Goal: Information Seeking & Learning: Compare options

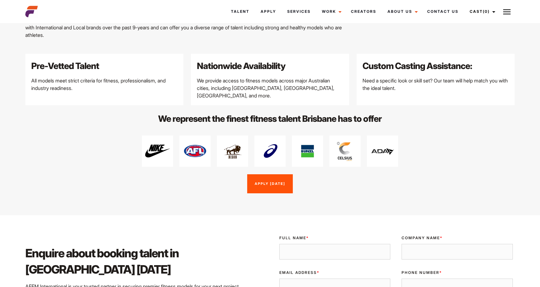
scroll to position [781, 0]
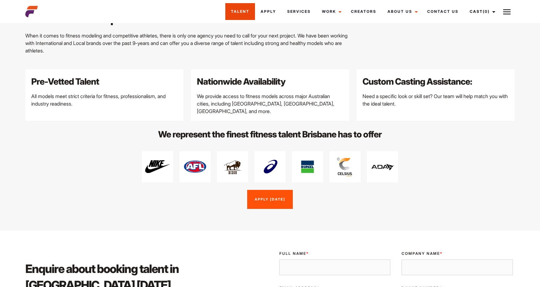
click at [250, 10] on link "Talent" at bounding box center [240, 11] width 30 height 17
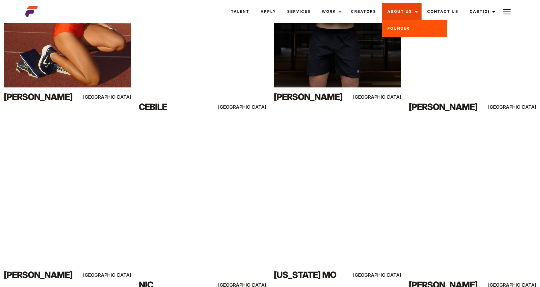
scroll to position [204, 0]
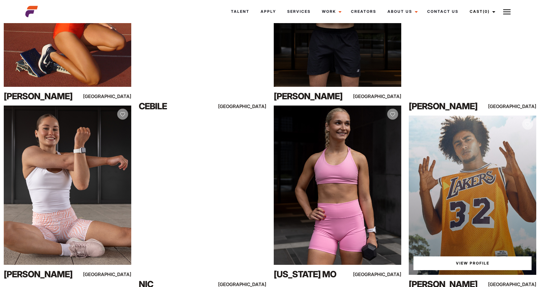
click at [497, 160] on div "View Profile" at bounding box center [472, 195] width 127 height 159
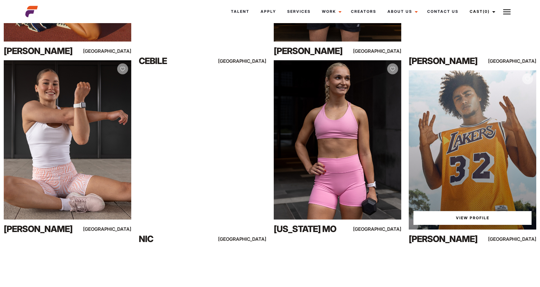
scroll to position [254, 0]
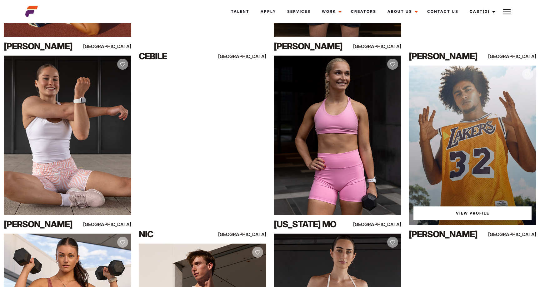
click at [473, 220] on link "View Profile" at bounding box center [472, 214] width 118 height 14
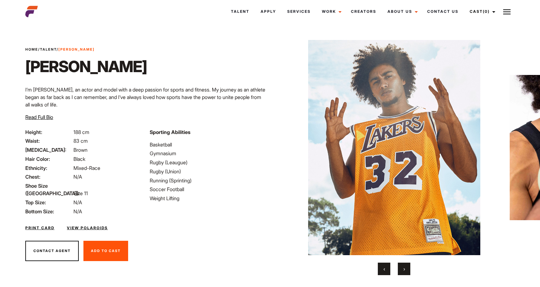
click at [408, 267] on button "›" at bounding box center [404, 269] width 12 height 12
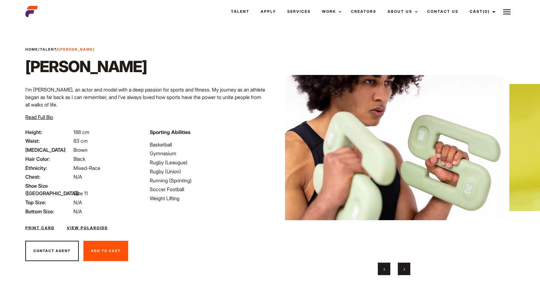
click at [408, 267] on button "›" at bounding box center [404, 269] width 12 height 12
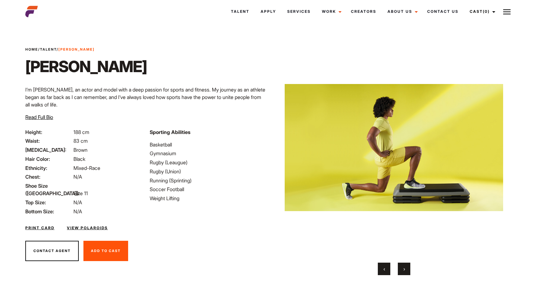
click at [408, 267] on button "›" at bounding box center [404, 269] width 12 height 12
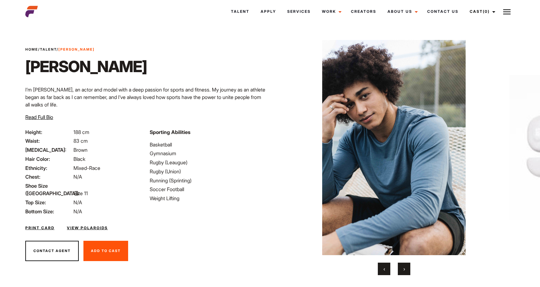
click at [408, 267] on button "›" at bounding box center [404, 269] width 12 height 12
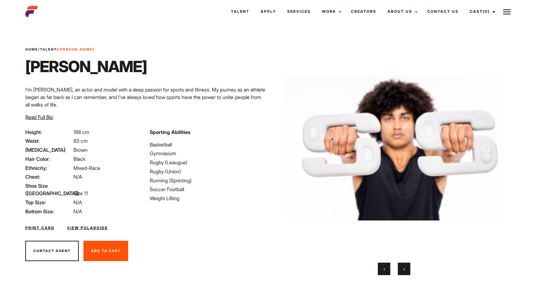
click at [408, 267] on button "›" at bounding box center [404, 269] width 12 height 12
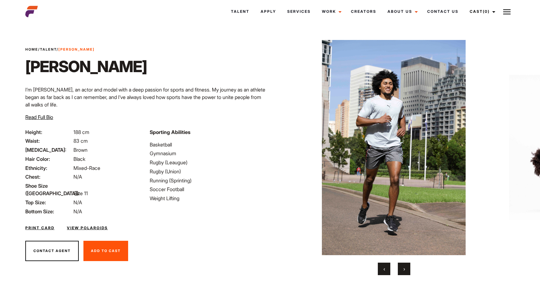
click at [408, 267] on button "›" at bounding box center [404, 269] width 12 height 12
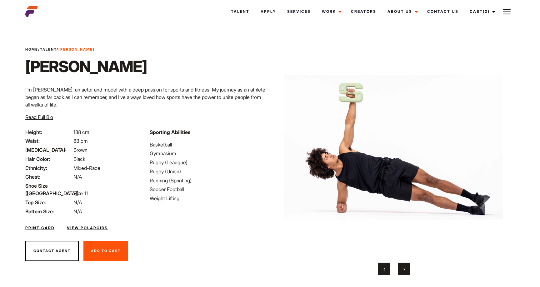
click at [408, 267] on button "›" at bounding box center [404, 269] width 12 height 12
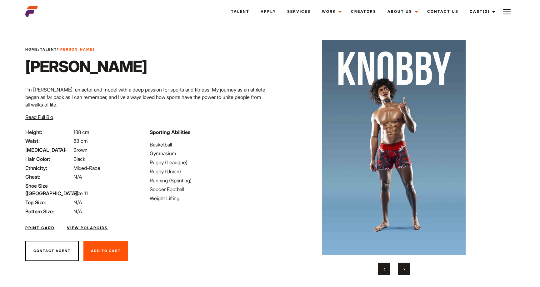
click at [408, 267] on button "›" at bounding box center [404, 269] width 12 height 12
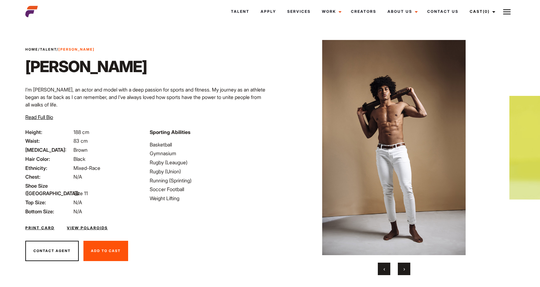
click at [408, 267] on button "›" at bounding box center [404, 269] width 12 height 12
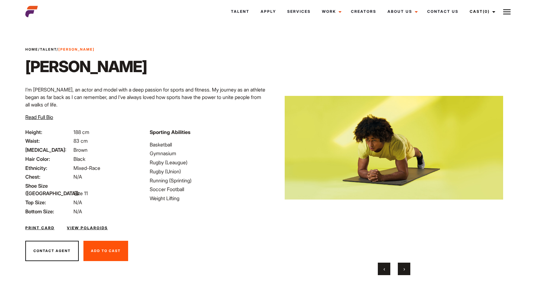
click at [408, 267] on button "›" at bounding box center [404, 269] width 12 height 12
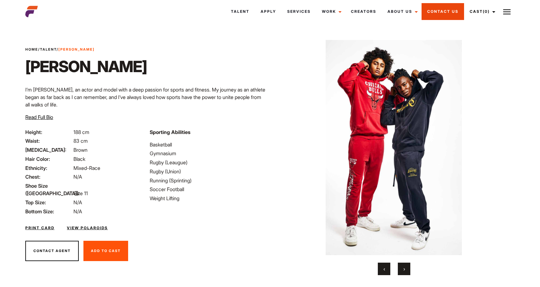
click at [435, 9] on link "Contact Us" at bounding box center [443, 11] width 42 height 17
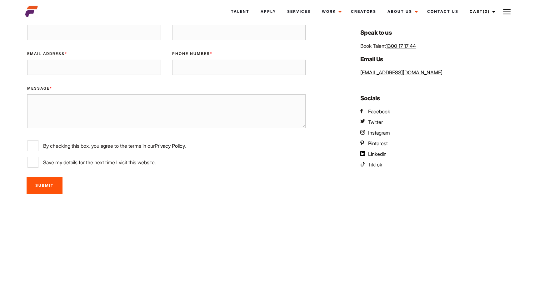
scroll to position [189, 0]
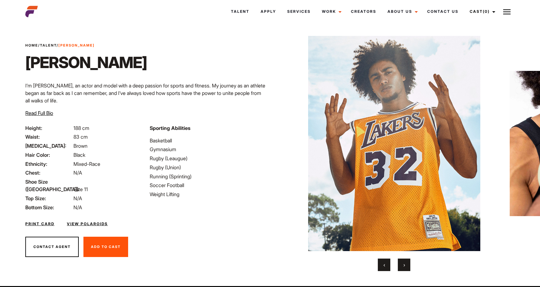
scroll to position [15, 0]
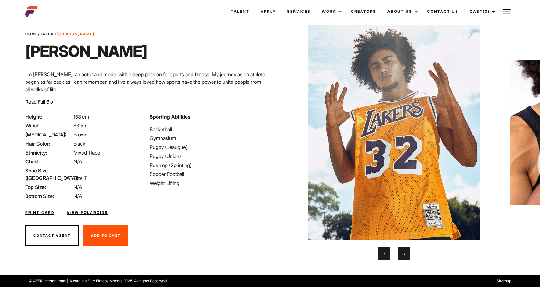
click at [95, 210] on link "View Polaroids" at bounding box center [87, 213] width 41 height 6
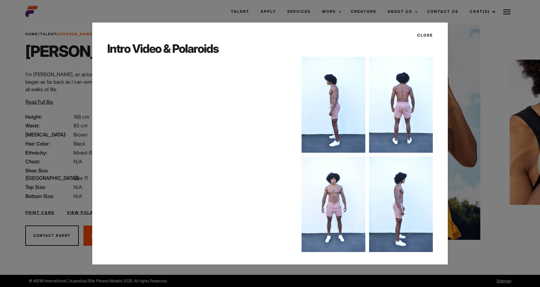
click at [67, 260] on div "Close Intro Video & Polaroids" at bounding box center [270, 143] width 540 height 287
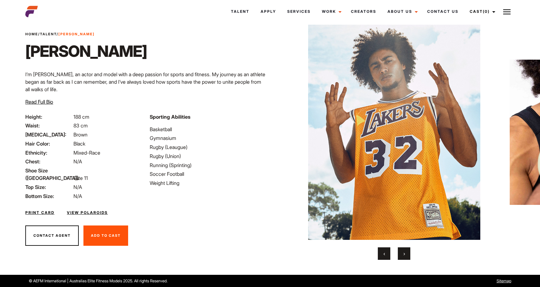
scroll to position [0, 0]
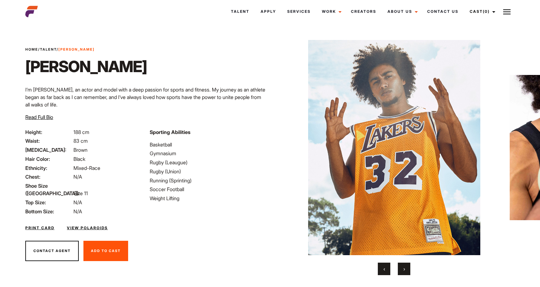
click at [143, 40] on div "Home / Talent / Mark I Mark I I’m Mark, an actor and model with a deep passion …" at bounding box center [146, 157] width 248 height 265
click at [38, 117] on span "Read Full Bio" at bounding box center [39, 117] width 28 height 6
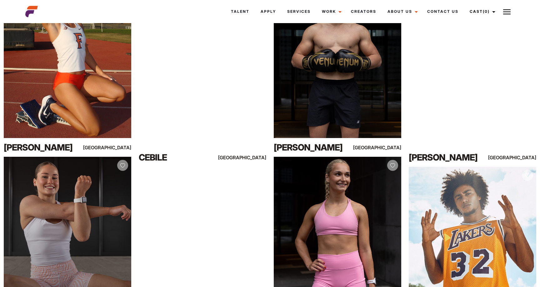
scroll to position [118, 0]
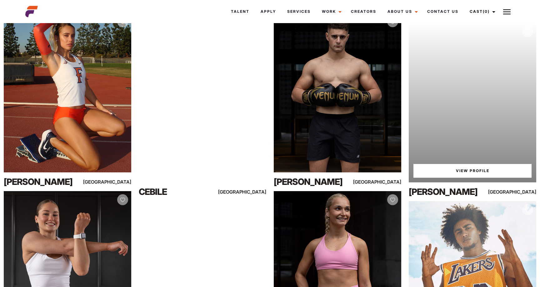
click at [490, 145] on div "Your browser does not support the video tag. View Profile" at bounding box center [472, 102] width 127 height 159
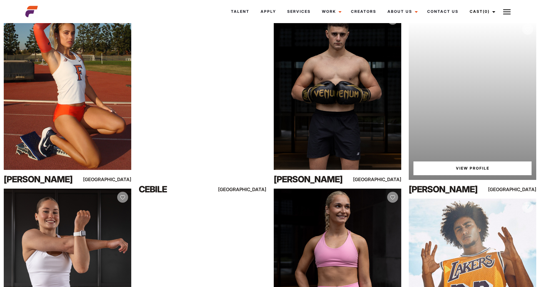
scroll to position [123, 0]
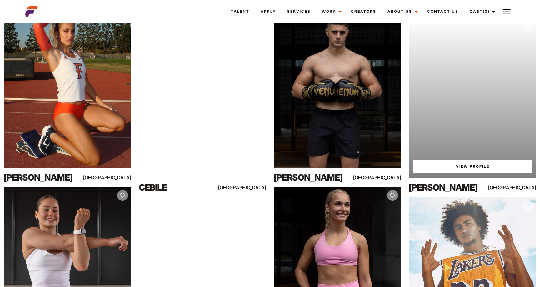
click at [471, 173] on link "View Profile" at bounding box center [472, 167] width 118 height 14
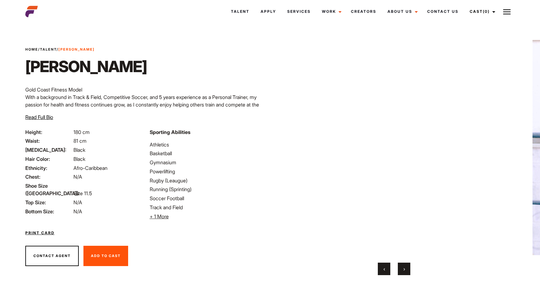
click at [401, 267] on button "›" at bounding box center [404, 269] width 12 height 12
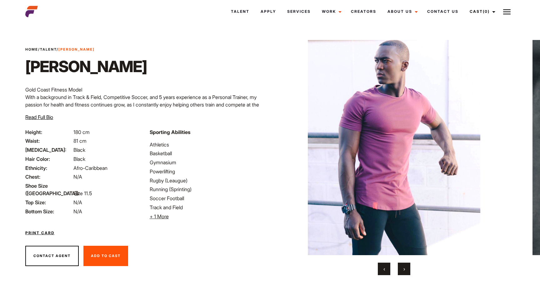
click at [402, 267] on button "›" at bounding box center [404, 269] width 12 height 12
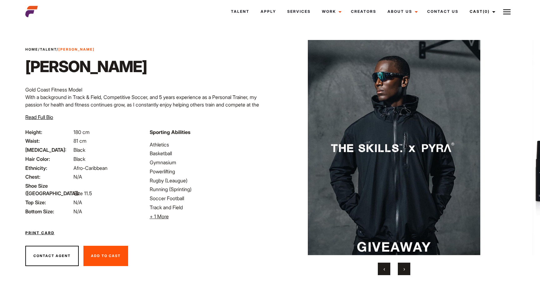
click at [404, 267] on span "›" at bounding box center [404, 269] width 2 height 6
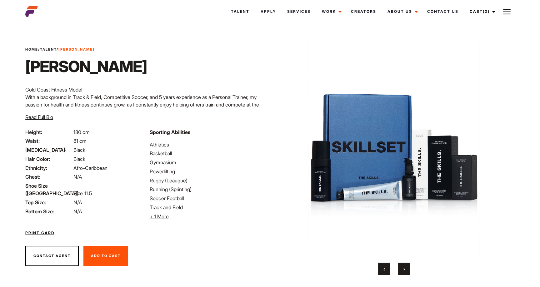
click at [404, 267] on span "›" at bounding box center [404, 269] width 2 height 6
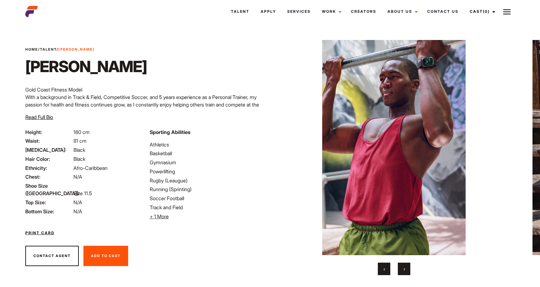
click at [404, 267] on span "›" at bounding box center [404, 269] width 2 height 6
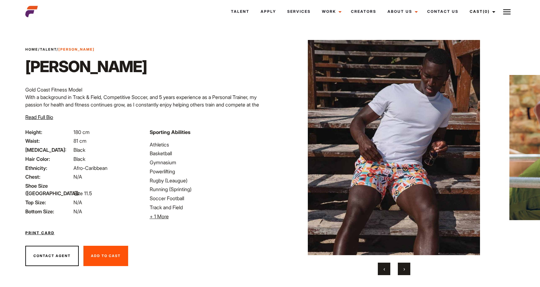
click at [404, 267] on span "›" at bounding box center [404, 269] width 2 height 6
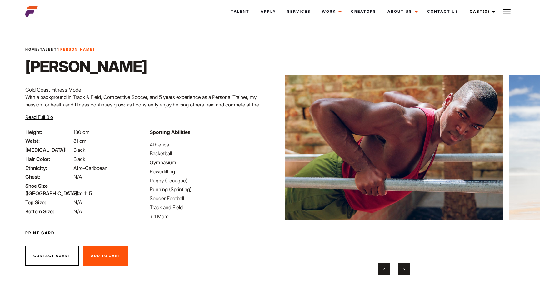
click at [147, 35] on div "Home / Talent / Bobby T Bobby T Gold Coast Fitness Model With a background in T…" at bounding box center [146, 157] width 248 height 265
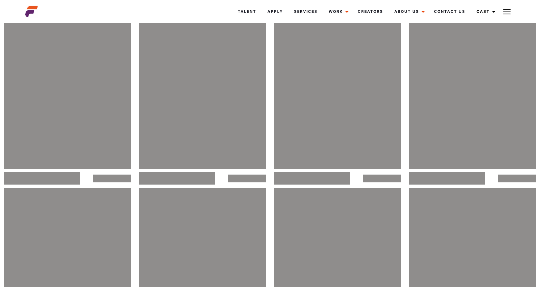
scroll to position [123, 0]
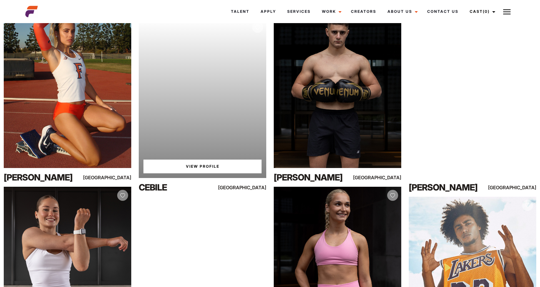
click at [234, 105] on div "Your browser does not support the video tag. View Profile" at bounding box center [202, 98] width 127 height 159
click at [204, 173] on link "View Profile" at bounding box center [202, 167] width 118 height 14
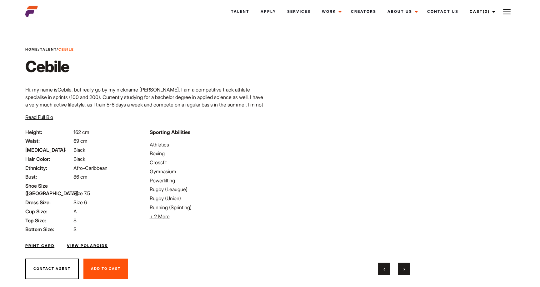
click at [406, 264] on button "›" at bounding box center [404, 269] width 12 height 12
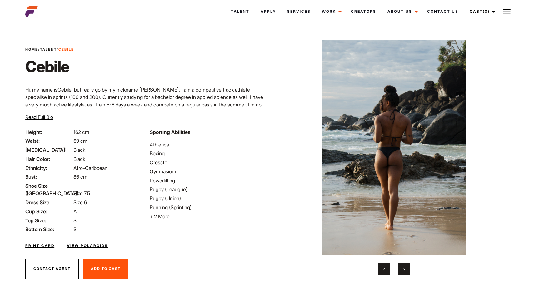
click at [406, 264] on button "›" at bounding box center [404, 269] width 12 height 12
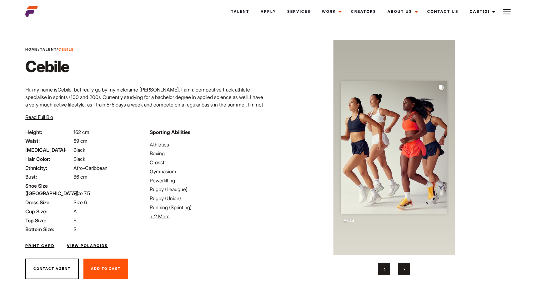
click at [406, 264] on button "›" at bounding box center [404, 269] width 12 height 12
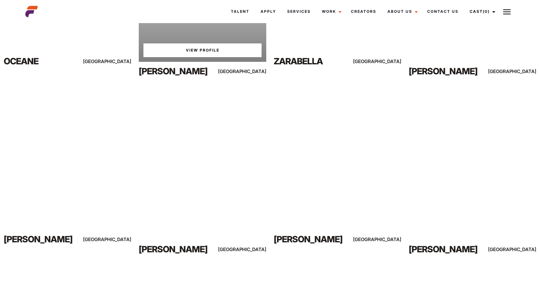
scroll to position [605, 0]
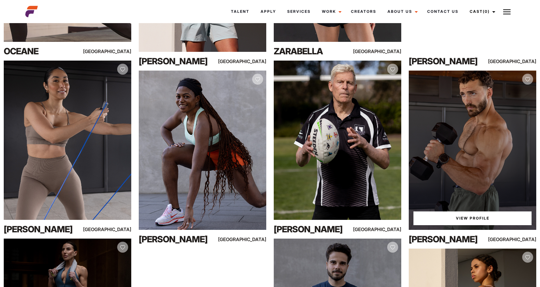
click at [469, 180] on div "View Profile" at bounding box center [472, 150] width 127 height 159
click at [473, 225] on link "View Profile" at bounding box center [472, 219] width 118 height 14
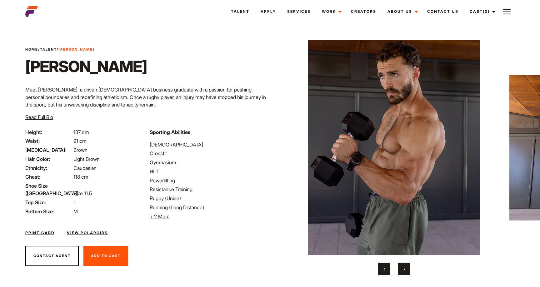
click at [405, 268] on button "›" at bounding box center [404, 269] width 12 height 12
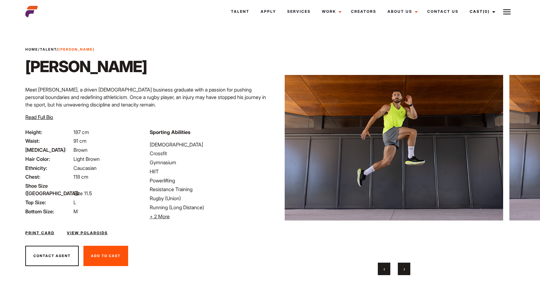
click at [404, 268] on span "›" at bounding box center [404, 269] width 2 height 6
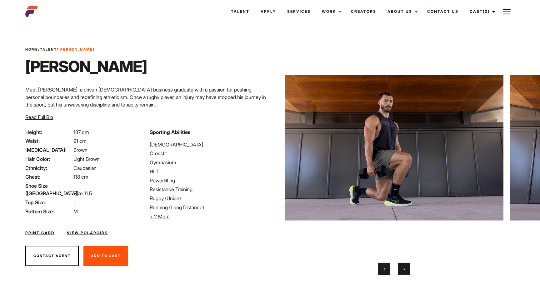
click at [404, 268] on span "›" at bounding box center [404, 269] width 2 height 6
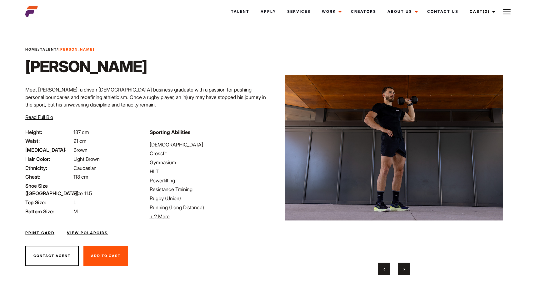
click at [404, 268] on span "›" at bounding box center [404, 269] width 2 height 6
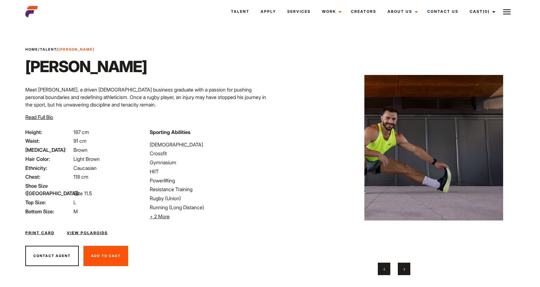
click at [404, 268] on span "›" at bounding box center [404, 269] width 2 height 6
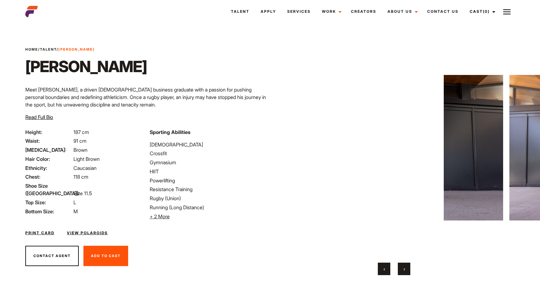
click at [404, 268] on span "›" at bounding box center [404, 269] width 2 height 6
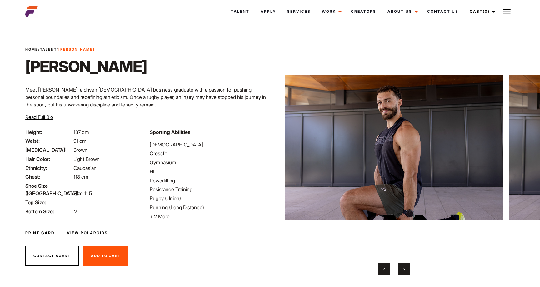
click at [404, 268] on span "›" at bounding box center [404, 269] width 2 height 6
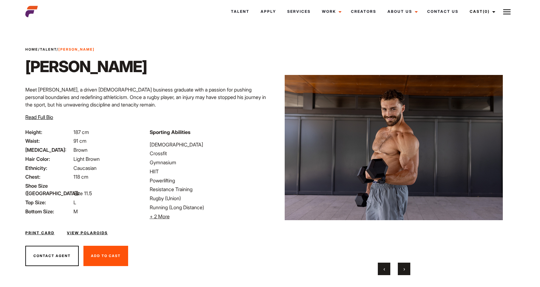
click at [404, 268] on span "›" at bounding box center [404, 269] width 2 height 6
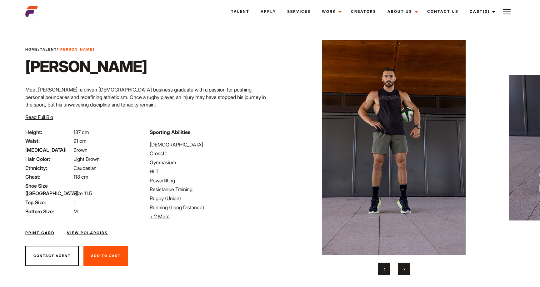
click at [404, 268] on span "›" at bounding box center [404, 269] width 2 height 6
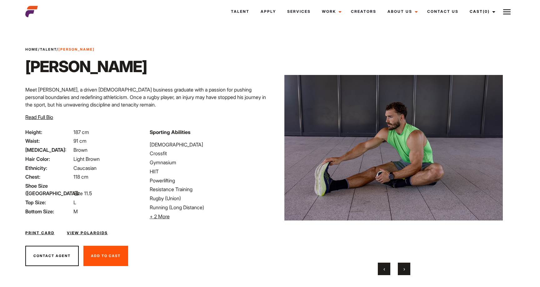
click at [404, 268] on span "›" at bounding box center [404, 269] width 2 height 6
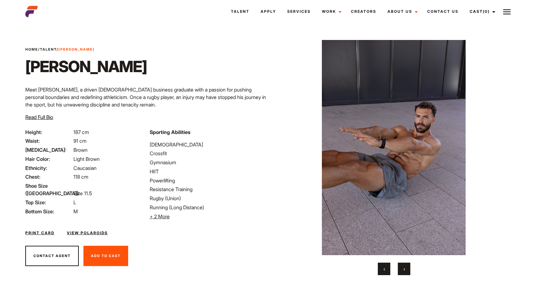
click at [404, 268] on span "›" at bounding box center [404, 269] width 2 height 6
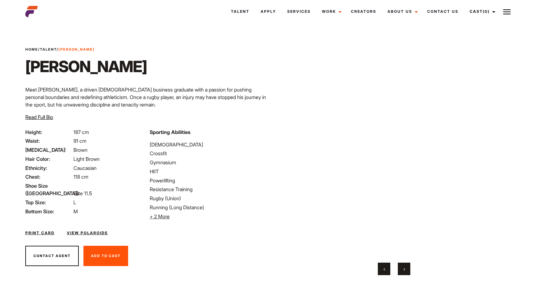
click at [404, 268] on span "›" at bounding box center [404, 269] width 2 height 6
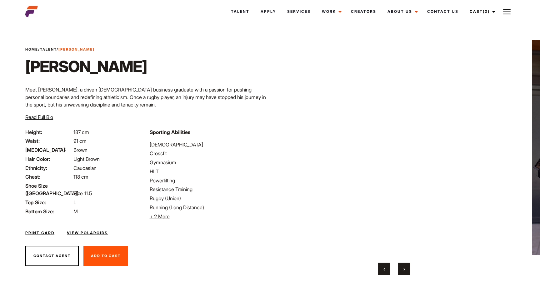
click at [404, 268] on span "›" at bounding box center [404, 269] width 2 height 6
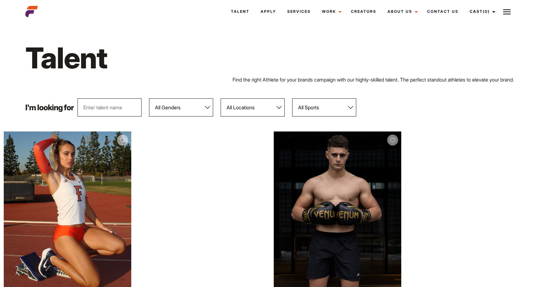
click at [247, 108] on select "All Locations Adelaide Brisbane Darwin Gold Coast Melbourne Perth Sunshine Coas…" at bounding box center [253, 107] width 64 height 18
click at [221, 106] on select "All Locations Adelaide Brisbane Darwin Gold Coast Melbourne Perth Sunshine Coas…" at bounding box center [253, 107] width 64 height 18
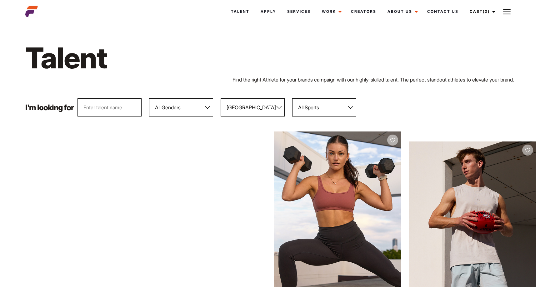
click at [257, 112] on select "All Locations Adelaide Brisbane Darwin Gold Coast Melbourne Perth Sunshine Coas…" at bounding box center [253, 107] width 64 height 18
select select "117"
click at [221, 106] on select "All Locations Adelaide Brisbane Darwin Gold Coast Melbourne Perth Sunshine Coas…" at bounding box center [253, 107] width 64 height 18
